Goal: Task Accomplishment & Management: Manage account settings

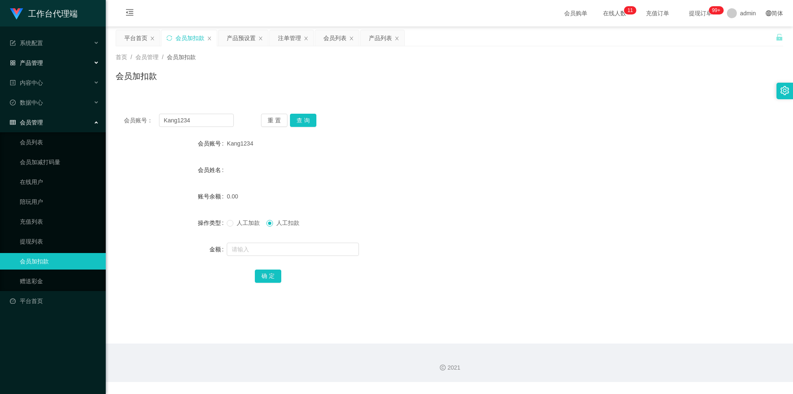
click at [69, 65] on div "产品管理" at bounding box center [53, 63] width 106 height 17
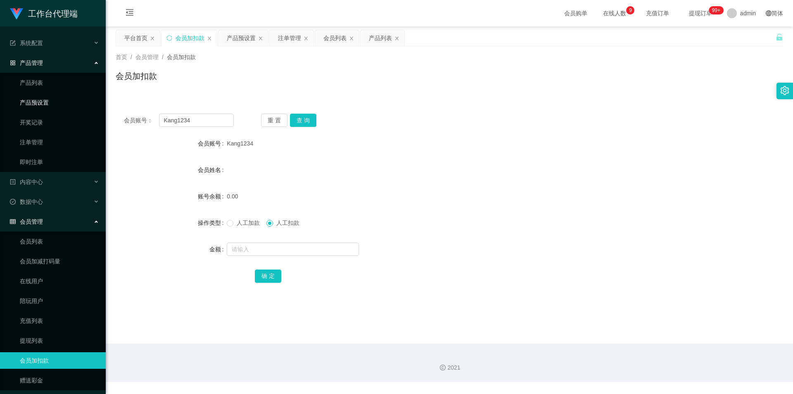
click at [55, 105] on link "产品预设置" at bounding box center [59, 102] width 79 height 17
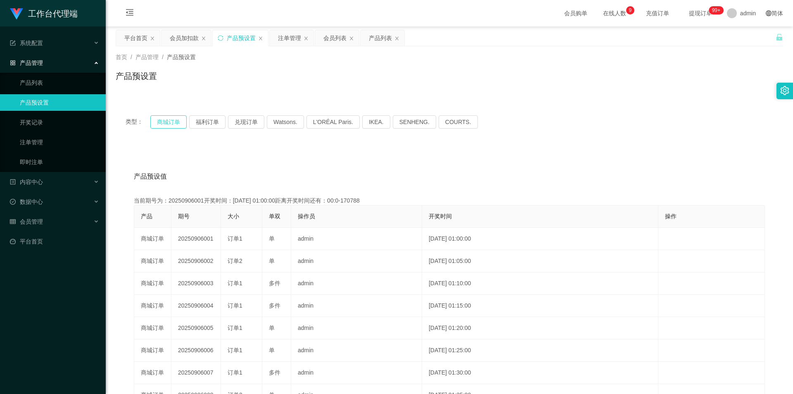
click at [174, 124] on button "商城订单" at bounding box center [168, 121] width 36 height 13
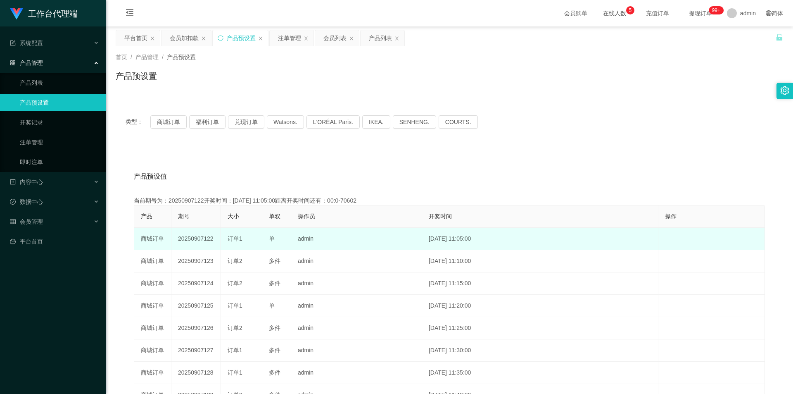
click at [203, 237] on td "20250907122" at bounding box center [196, 239] width 50 height 22
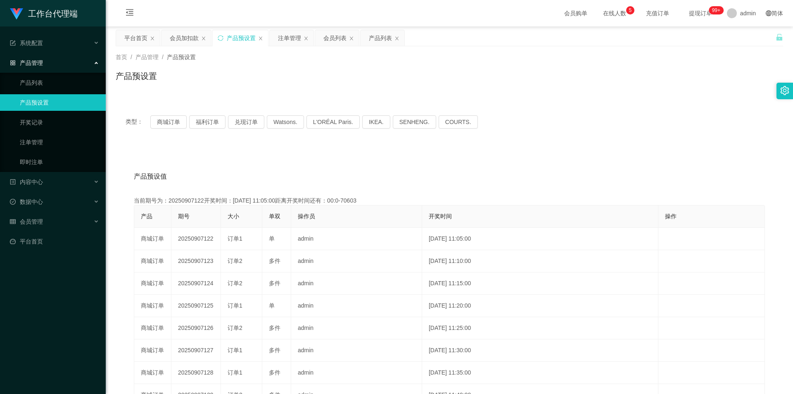
copy td "20250907122"
click at [57, 138] on link "注单管理" at bounding box center [59, 142] width 79 height 17
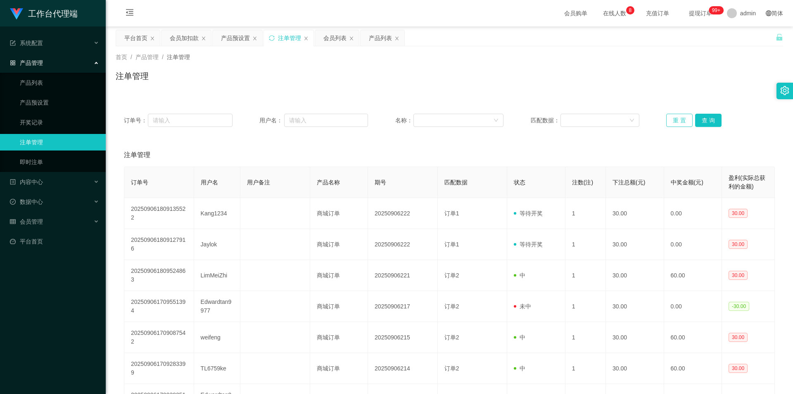
click at [675, 122] on button "重 置" at bounding box center [679, 120] width 26 height 13
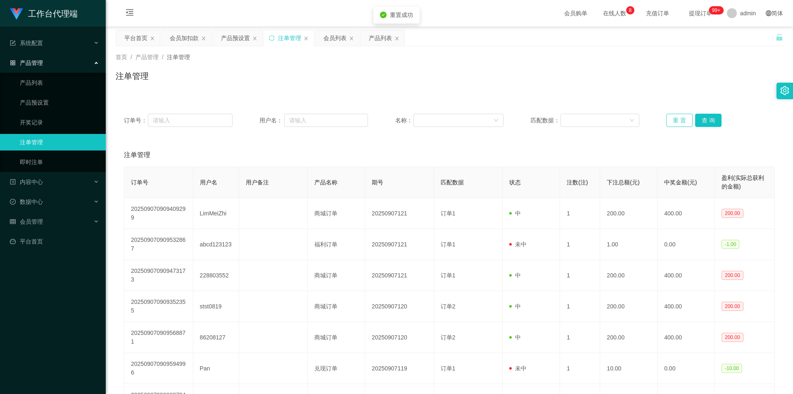
click at [675, 122] on button "重 置" at bounding box center [679, 120] width 26 height 13
click at [675, 118] on button "重 置" at bounding box center [679, 120] width 26 height 13
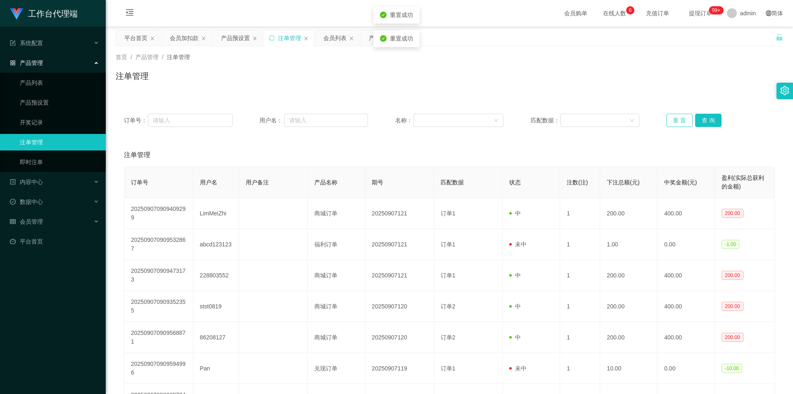
click at [675, 118] on button "重 置" at bounding box center [679, 120] width 26 height 13
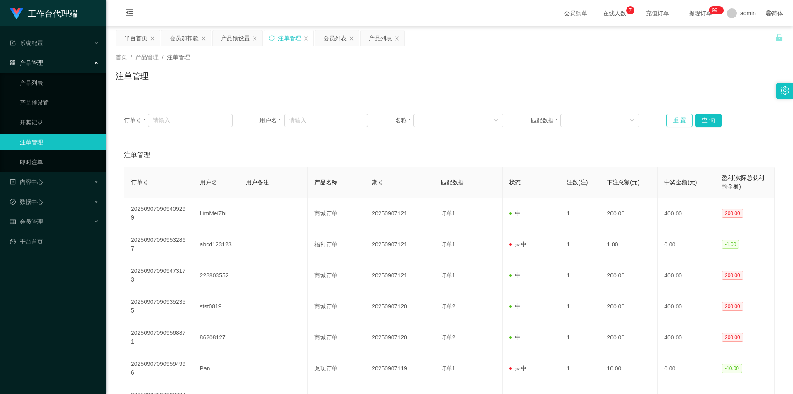
click at [677, 121] on button "重 置" at bounding box center [679, 120] width 26 height 13
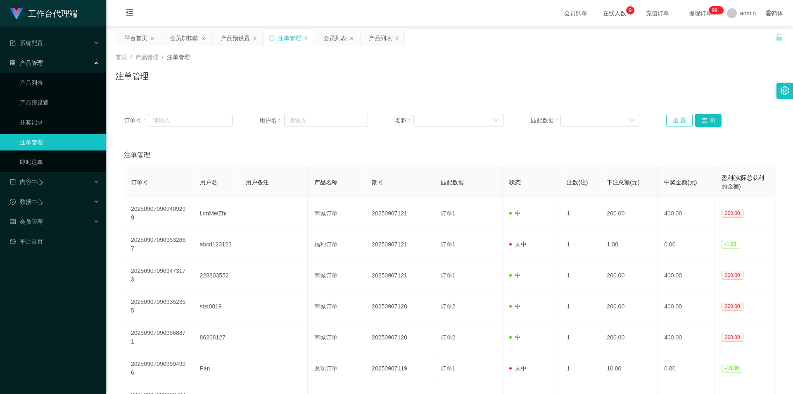
click at [670, 121] on button "重 置" at bounding box center [679, 120] width 26 height 13
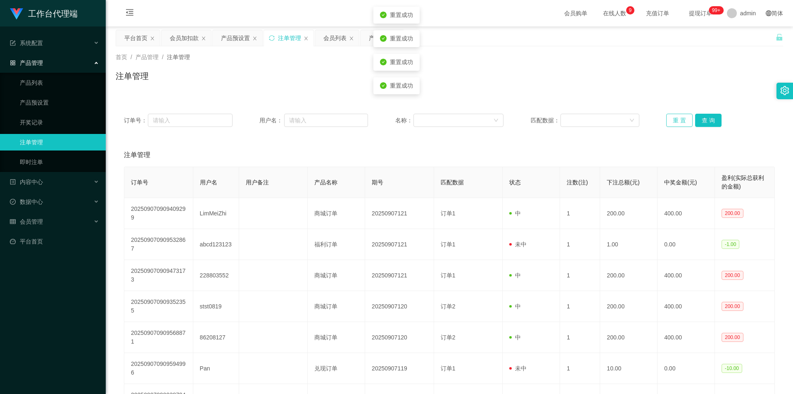
click at [670, 121] on button "重 置" at bounding box center [679, 120] width 26 height 13
click at [56, 227] on div "会员管理" at bounding box center [53, 221] width 106 height 17
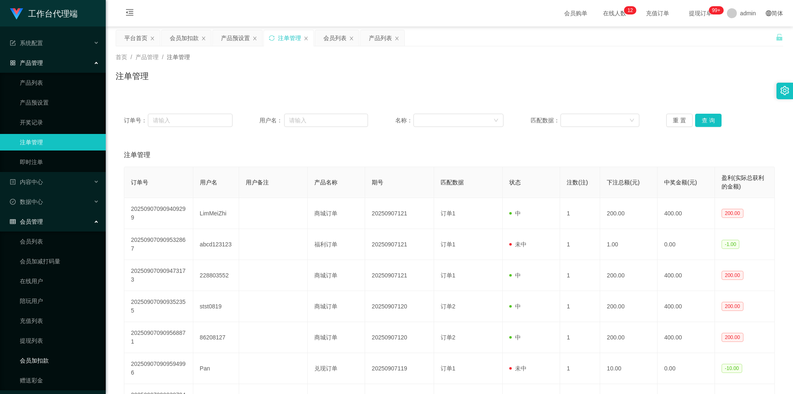
click at [57, 354] on link "会员加扣款" at bounding box center [59, 360] width 79 height 17
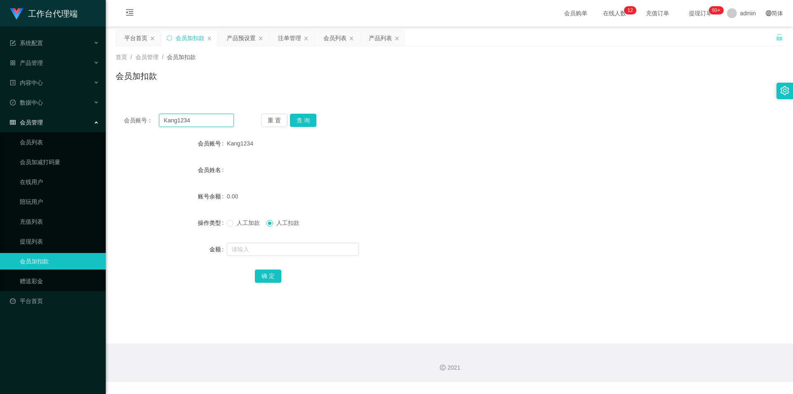
click at [202, 122] on input "Kang1234" at bounding box center [196, 120] width 75 height 13
type input "Lyn"
click at [234, 223] on span "人工加款" at bounding box center [248, 222] width 30 height 7
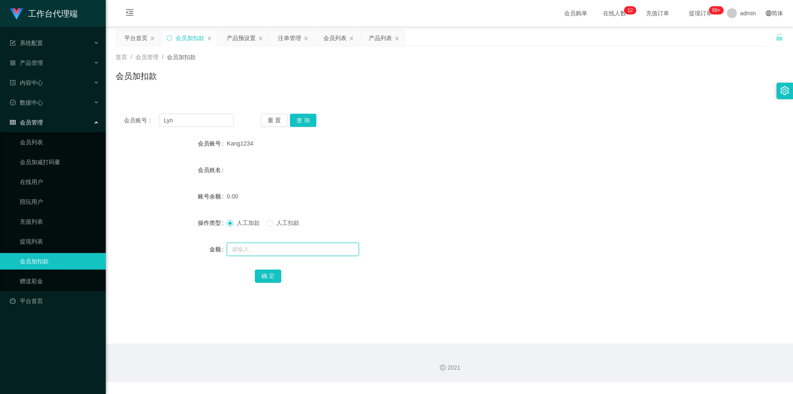
click at [286, 252] on input "text" at bounding box center [293, 248] width 132 height 13
type input "500"
click at [274, 276] on button "确 定" at bounding box center [268, 275] width 26 height 13
click at [40, 69] on div "产品管理" at bounding box center [53, 63] width 106 height 17
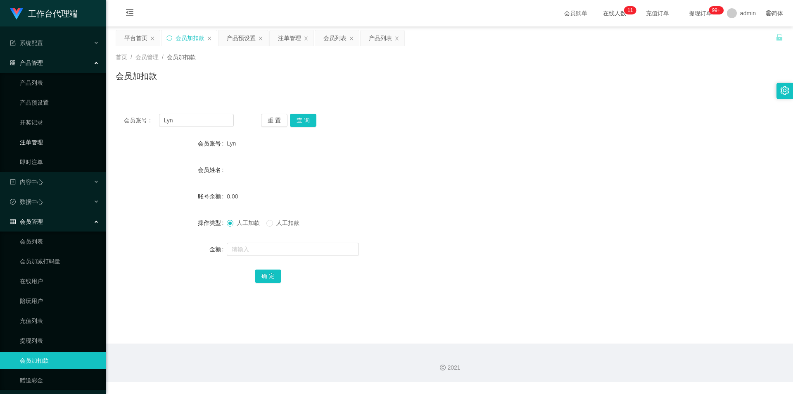
click at [46, 142] on link "注单管理" at bounding box center [59, 142] width 79 height 17
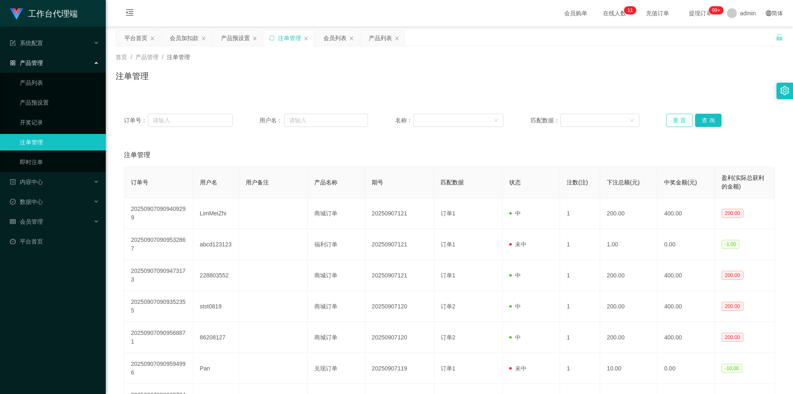
click at [673, 116] on button "重 置" at bounding box center [679, 120] width 26 height 13
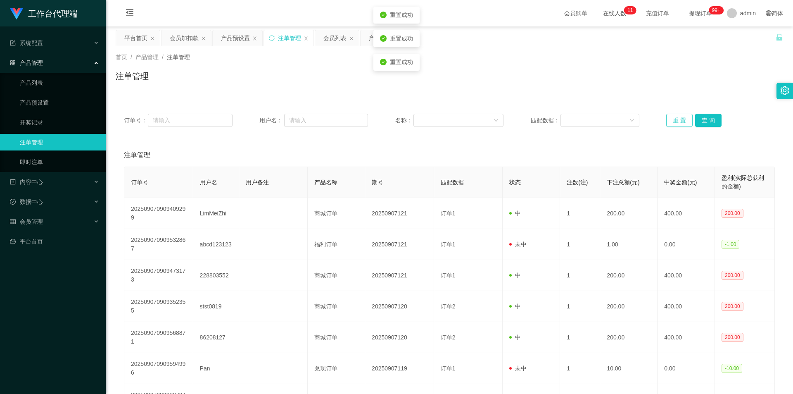
click at [673, 116] on button "重 置" at bounding box center [679, 120] width 26 height 13
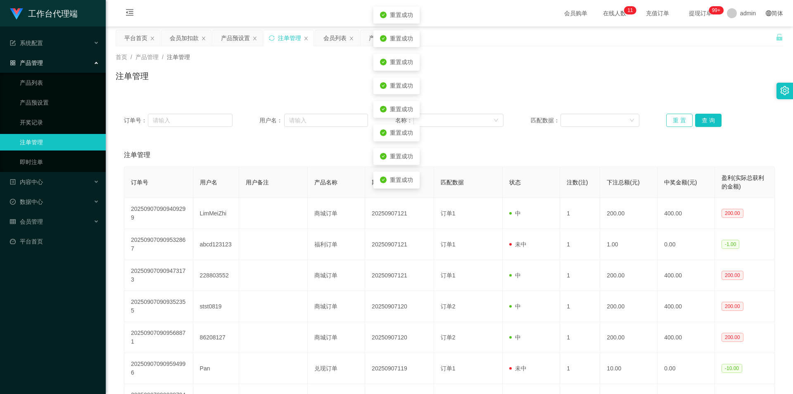
click at [673, 116] on button "重 置" at bounding box center [679, 120] width 26 height 13
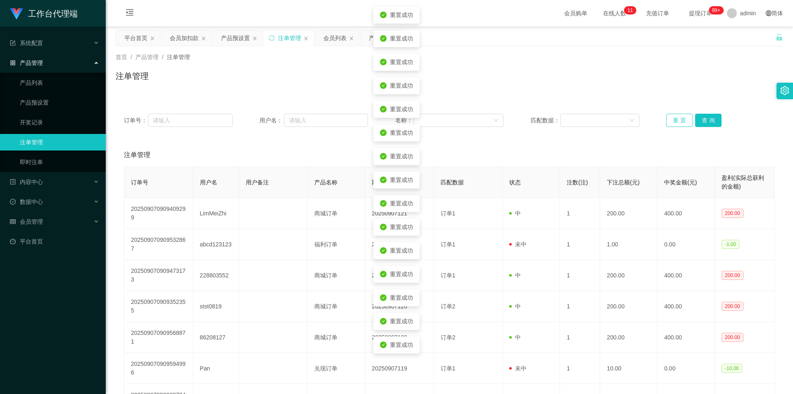
click at [673, 116] on button "重 置" at bounding box center [679, 120] width 26 height 13
click at [670, 116] on button "重 置" at bounding box center [679, 120] width 26 height 13
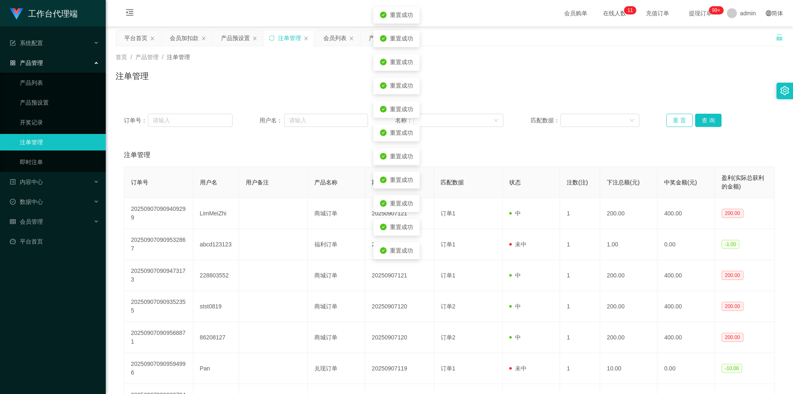
click at [670, 116] on button "重 置" at bounding box center [679, 120] width 26 height 13
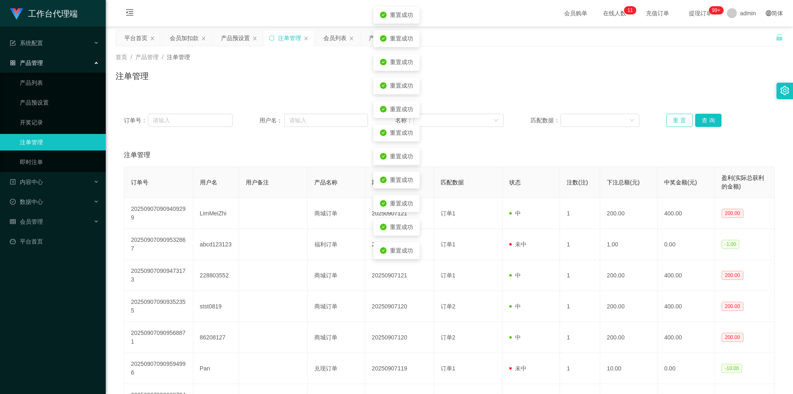
click at [670, 116] on button "重 置" at bounding box center [679, 120] width 26 height 13
click at [672, 121] on button "重 置" at bounding box center [679, 120] width 26 height 13
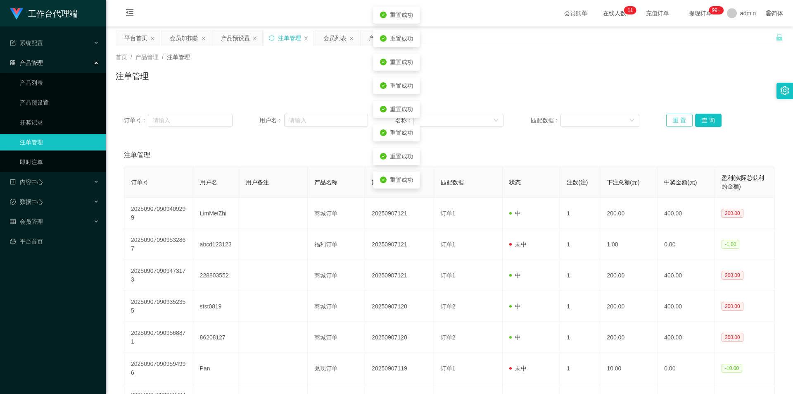
click at [672, 121] on button "重 置" at bounding box center [679, 120] width 26 height 13
click at [666, 117] on button "重 置" at bounding box center [679, 120] width 26 height 13
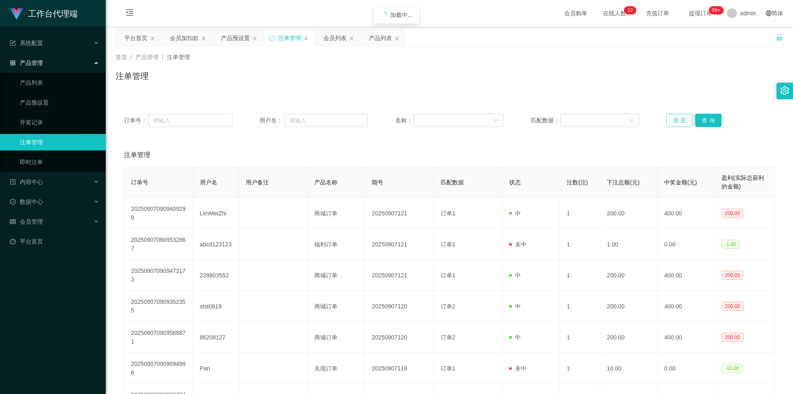
click at [666, 117] on button "重 置" at bounding box center [679, 120] width 26 height 13
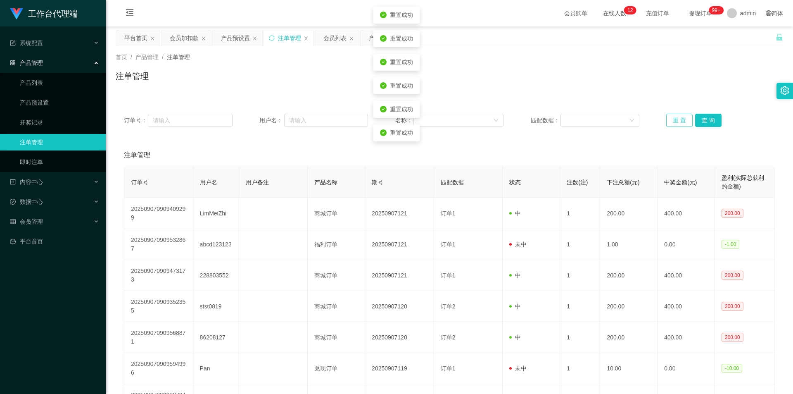
click at [666, 117] on button "重 置" at bounding box center [679, 120] width 26 height 13
click at [47, 100] on link "产品预设置" at bounding box center [59, 102] width 79 height 17
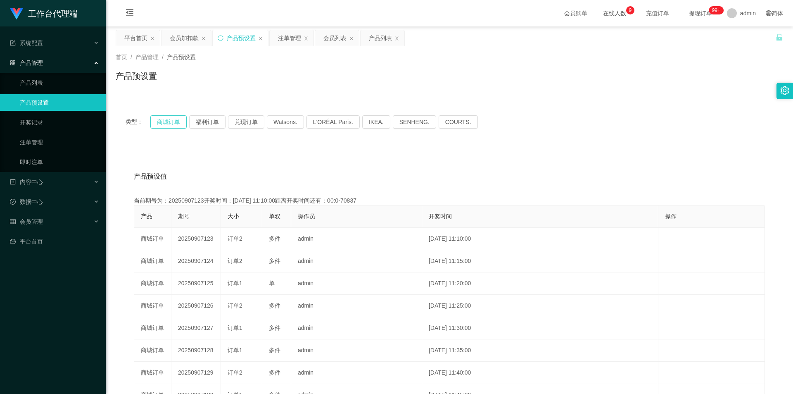
click at [172, 120] on button "商城订单" at bounding box center [168, 121] width 36 height 13
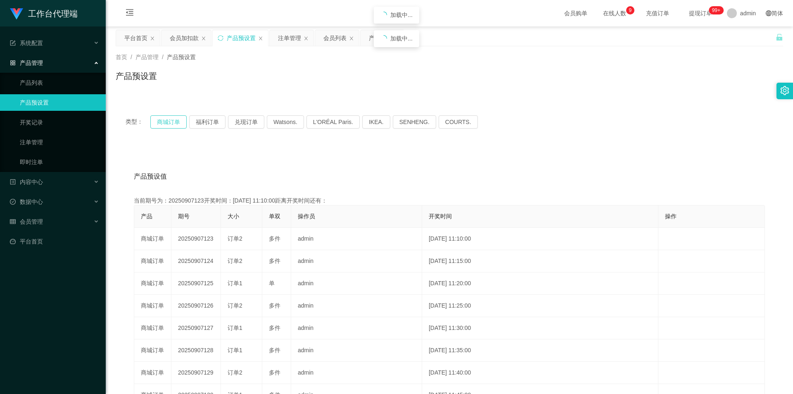
click at [172, 120] on button "商城订单" at bounding box center [168, 121] width 36 height 13
click at [63, 80] on link "产品列表" at bounding box center [59, 82] width 79 height 17
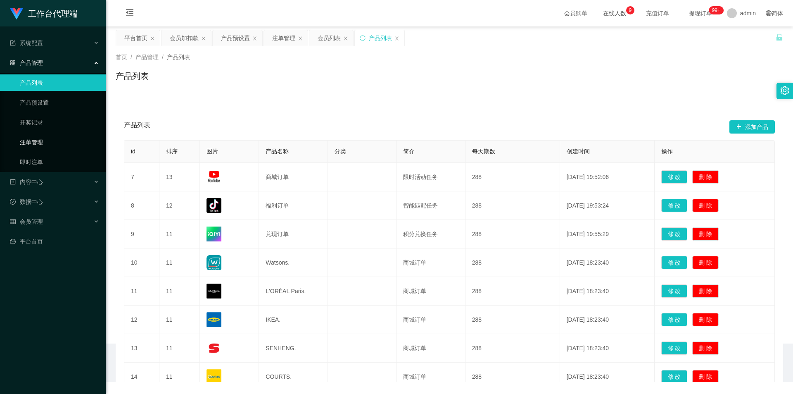
click at [47, 142] on link "注单管理" at bounding box center [59, 142] width 79 height 17
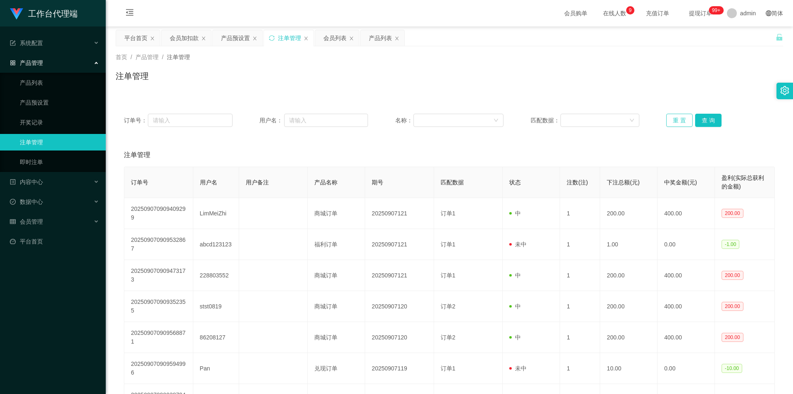
click at [680, 116] on button "重 置" at bounding box center [679, 120] width 26 height 13
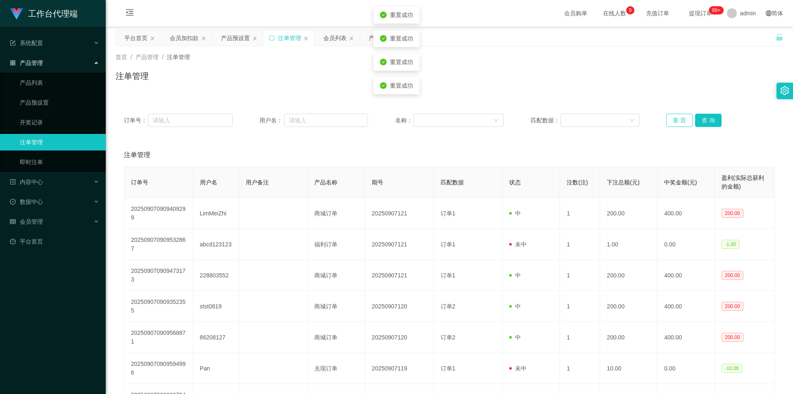
click at [680, 116] on button "重 置" at bounding box center [679, 120] width 26 height 13
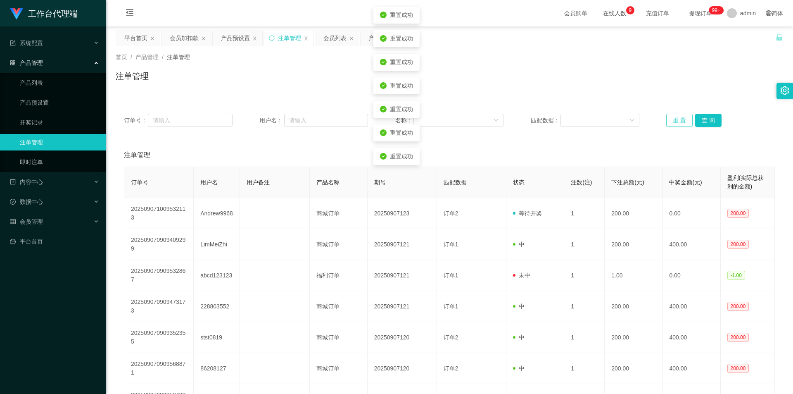
click at [680, 116] on button "重 置" at bounding box center [679, 120] width 26 height 13
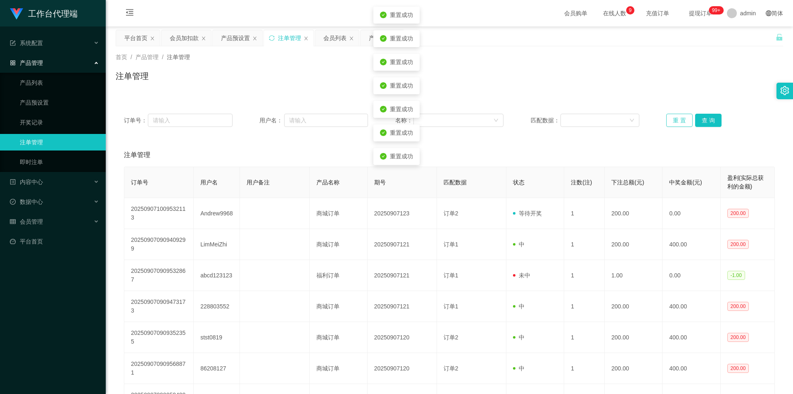
click at [680, 116] on button "重 置" at bounding box center [679, 120] width 26 height 13
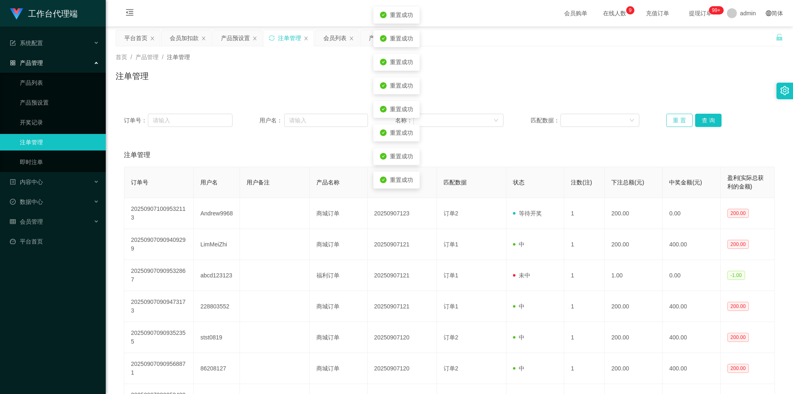
click at [680, 116] on button "重 置" at bounding box center [679, 120] width 26 height 13
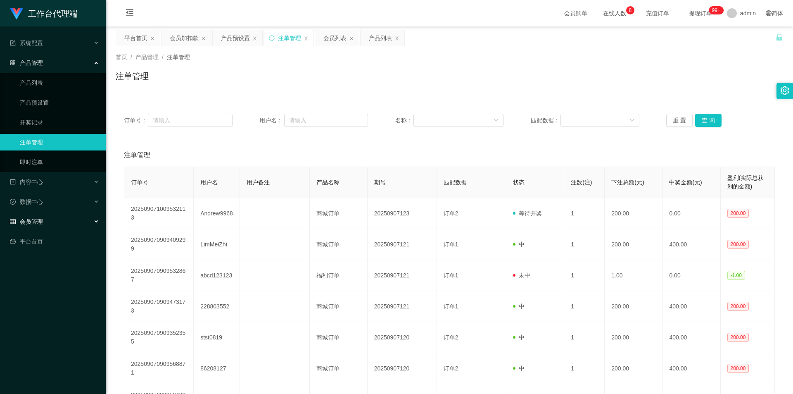
click at [72, 216] on div "会员管理" at bounding box center [53, 221] width 106 height 17
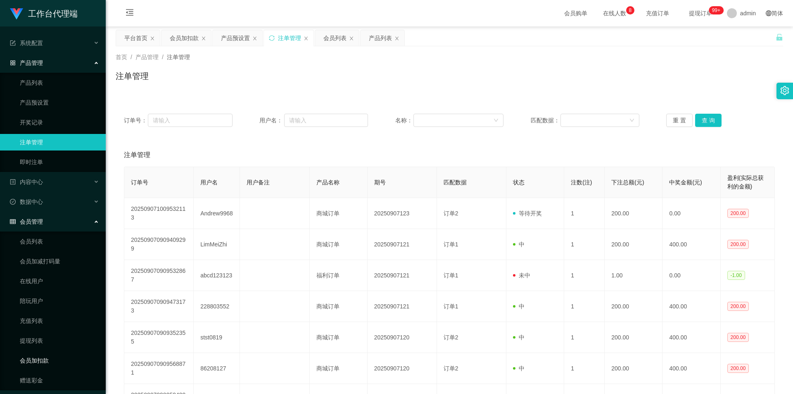
click at [49, 361] on link "会员加扣款" at bounding box center [59, 360] width 79 height 17
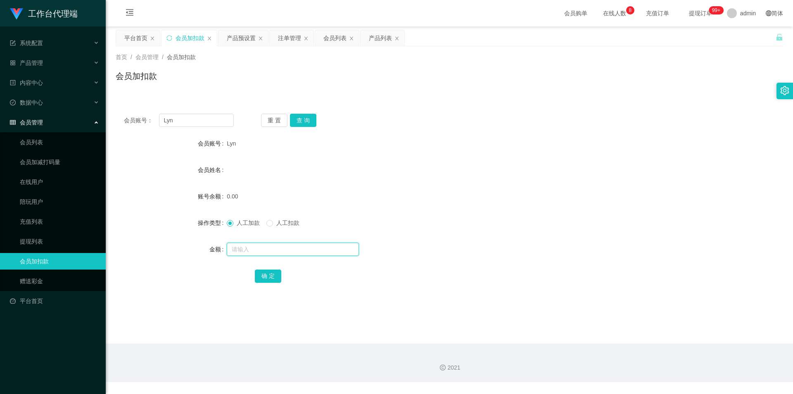
click at [265, 249] on input "text" at bounding box center [293, 248] width 132 height 13
click at [305, 113] on div "会员账号： Lyn 重 置 查 询 会员账号 Lyn 会员姓名 账号余额 0.00 操作类型 人工加款 人工扣款 金额 确 定" at bounding box center [449, 203] width 667 height 197
click at [298, 251] on input "text" at bounding box center [293, 248] width 132 height 13
type input "500"
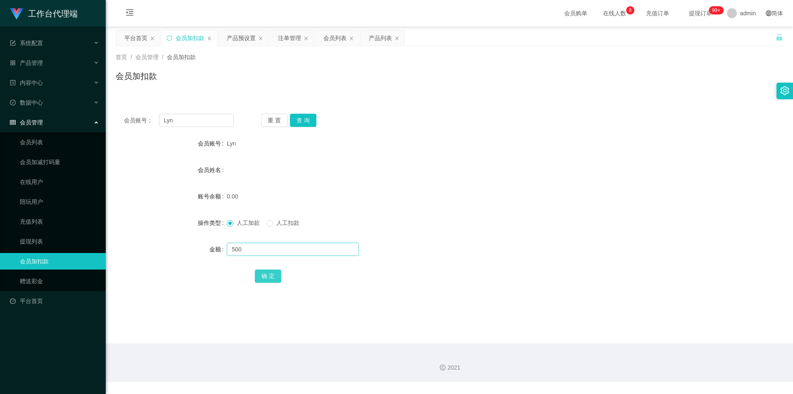
drag, startPoint x: 271, startPoint y: 274, endPoint x: 274, endPoint y: 254, distance: 20.1
click at [271, 274] on button "确 定" at bounding box center [268, 275] width 26 height 13
click at [310, 183] on form "会员账号 Lyn 会员姓名 账号余额 500.00 操作类型 人工加款 人工扣款 金额 确 定" at bounding box center [449, 209] width 667 height 149
click at [304, 121] on button "查 询" at bounding box center [303, 120] width 26 height 13
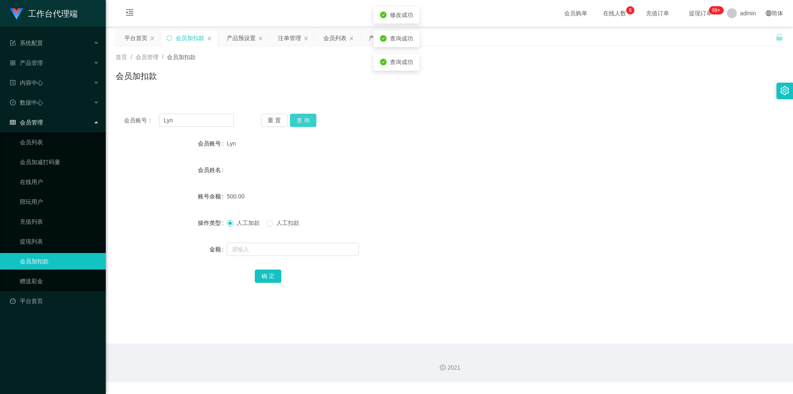
click at [304, 121] on button "查 询" at bounding box center [303, 120] width 26 height 13
click at [304, 121] on button "查 询" at bounding box center [308, 120] width 36 height 13
click at [31, 57] on div "产品管理" at bounding box center [53, 63] width 106 height 17
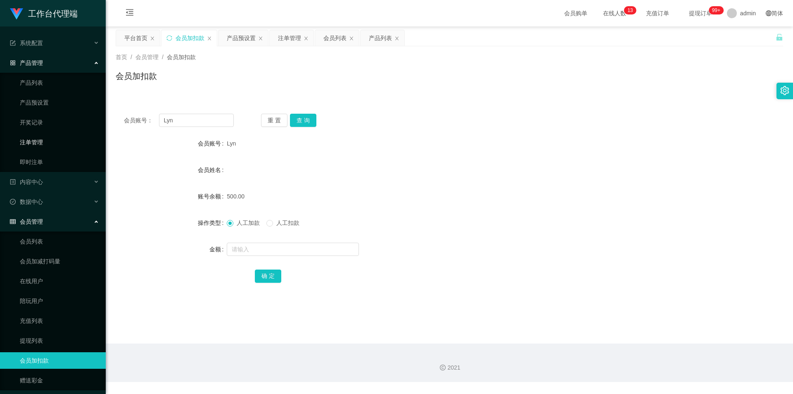
click at [45, 140] on link "注单管理" at bounding box center [59, 142] width 79 height 17
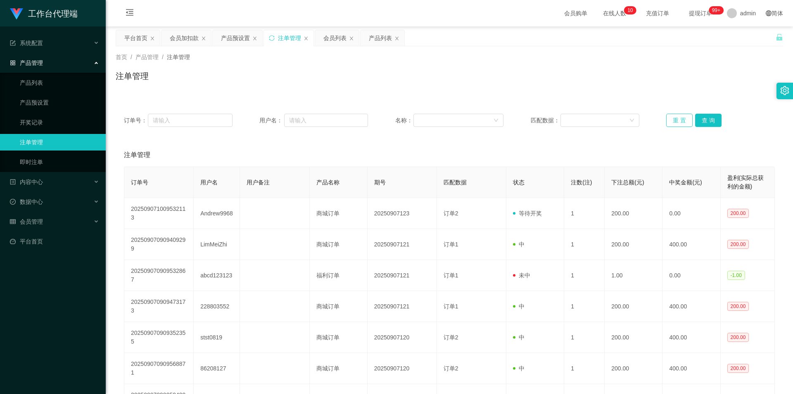
click at [673, 120] on button "重 置" at bounding box center [679, 120] width 26 height 13
click at [36, 101] on link "产品预设置" at bounding box center [59, 102] width 79 height 17
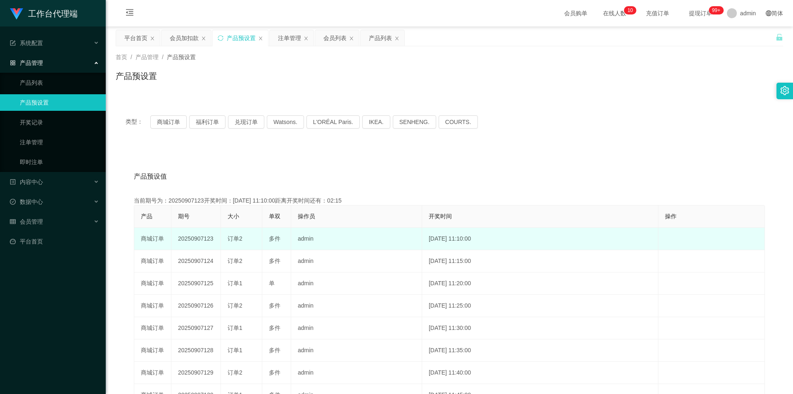
click at [204, 235] on td "20250907123" at bounding box center [196, 239] width 50 height 22
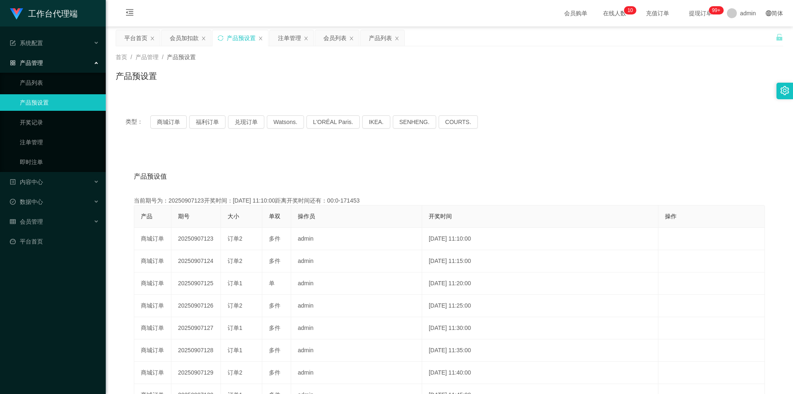
copy td "20250907123"
click at [37, 139] on link "注单管理" at bounding box center [59, 142] width 79 height 17
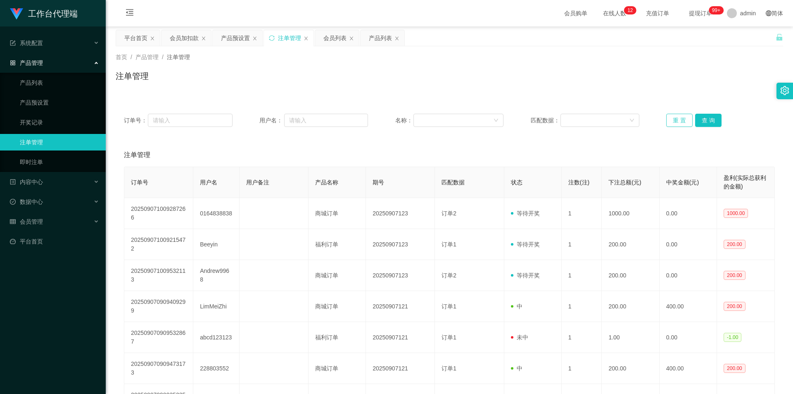
click at [667, 118] on button "重 置" at bounding box center [679, 120] width 26 height 13
